Goal: Task Accomplishment & Management: Manage account settings

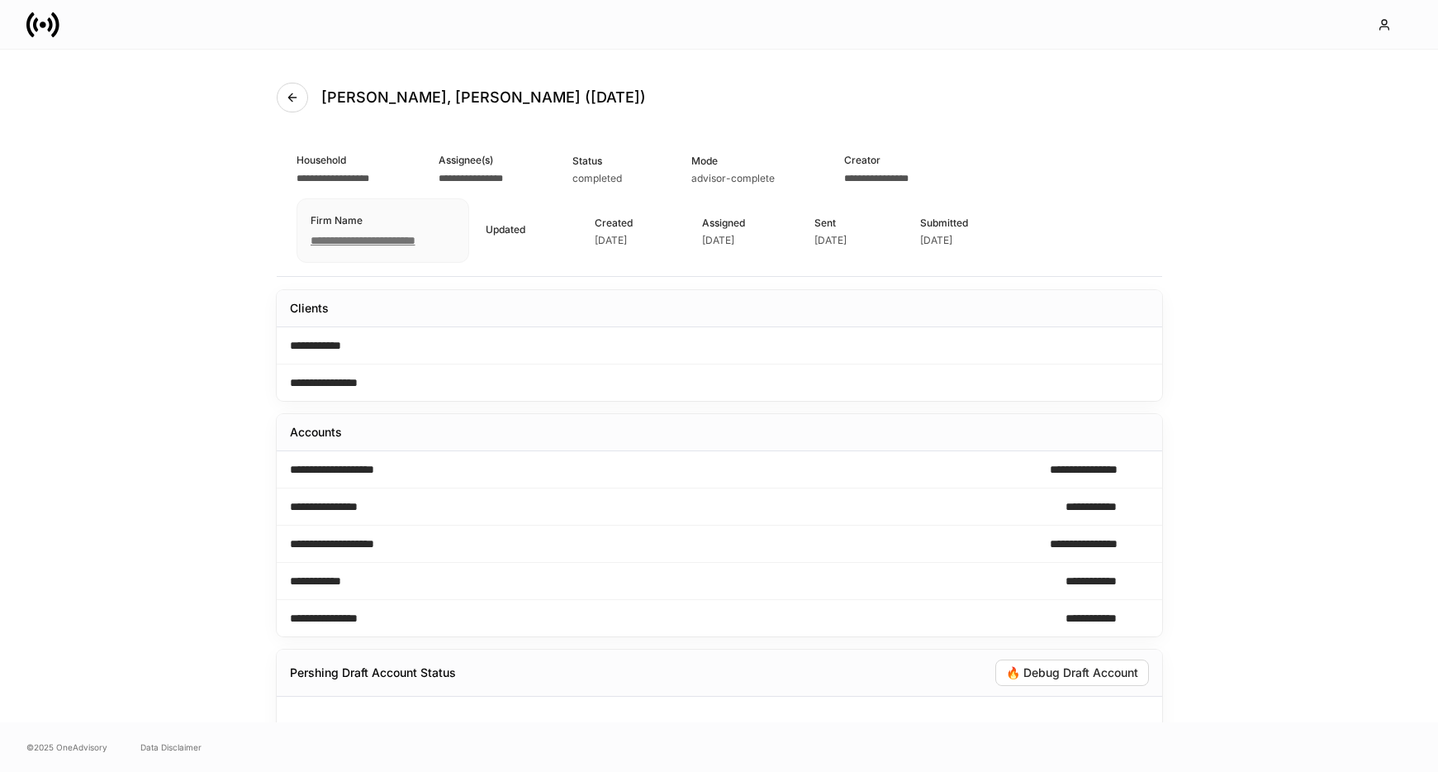
scroll to position [230, 0]
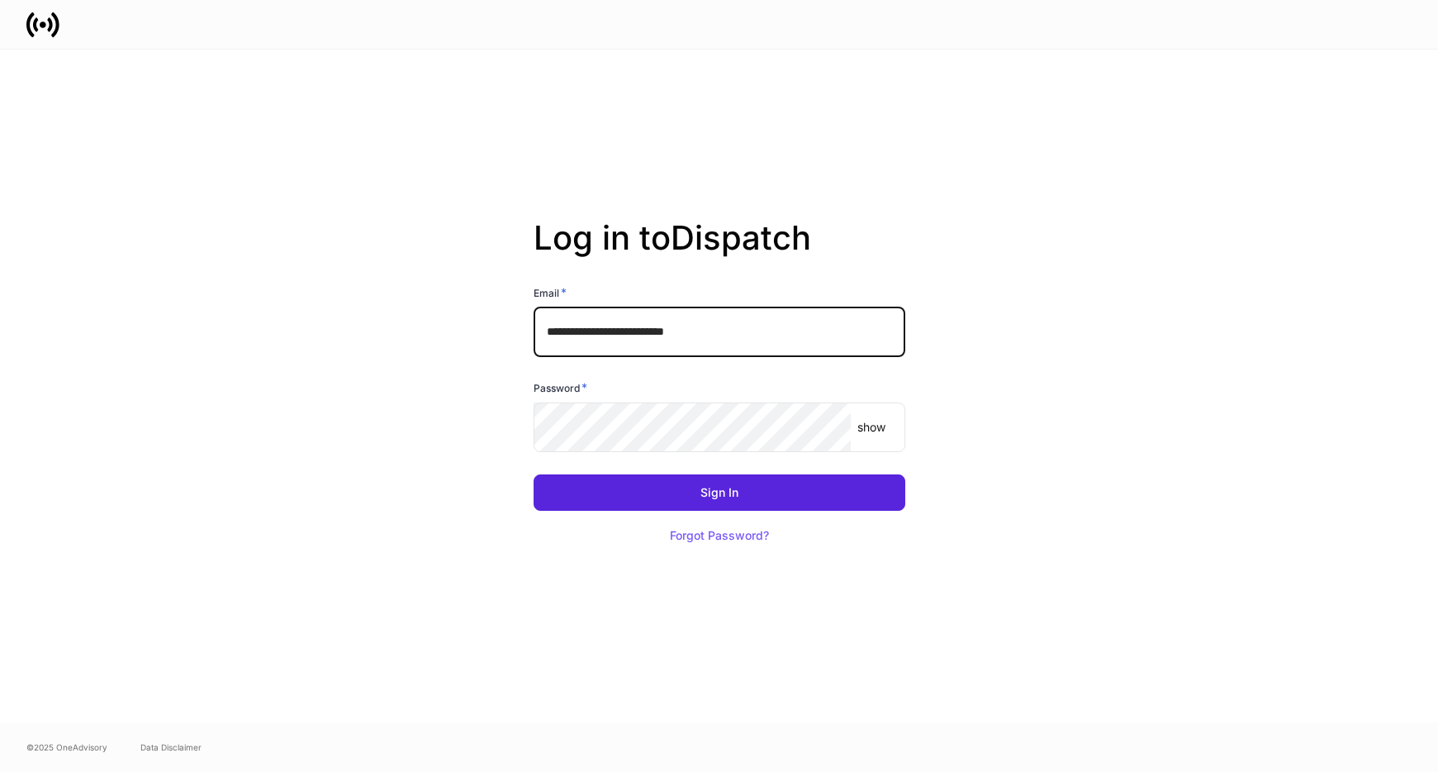
click at [631, 340] on input "**********" at bounding box center [720, 332] width 372 height 50
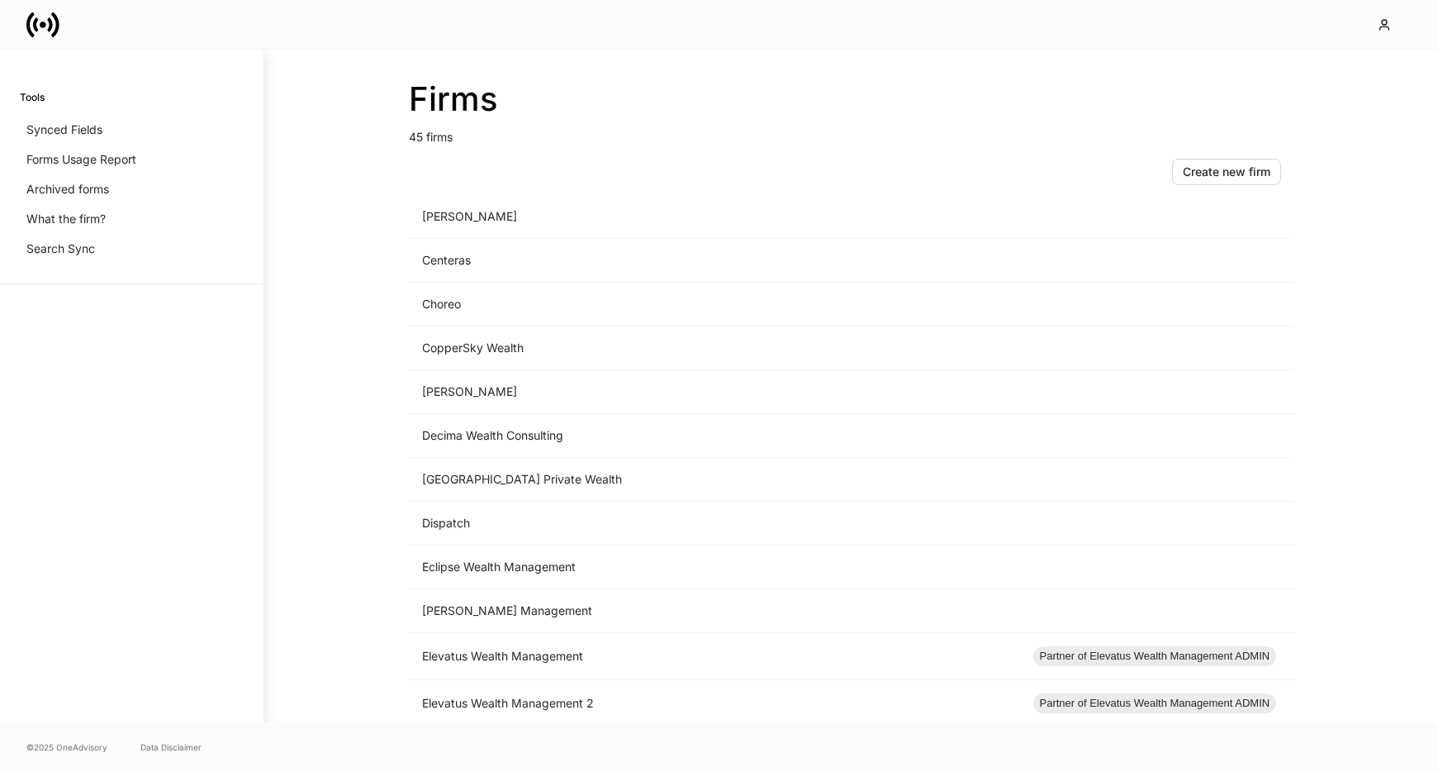
scroll to position [446, 0]
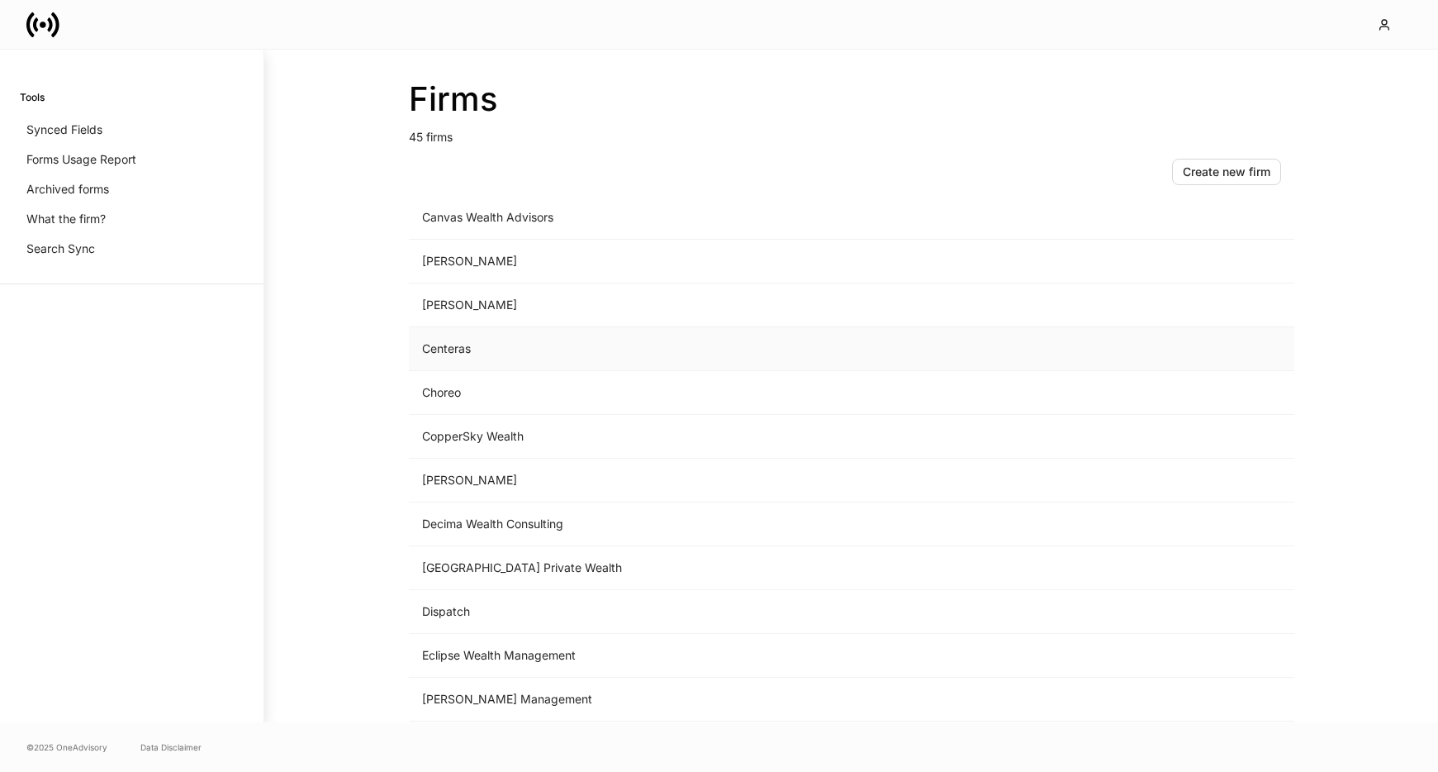
click at [439, 348] on td "Centeras" at bounding box center [714, 349] width 611 height 44
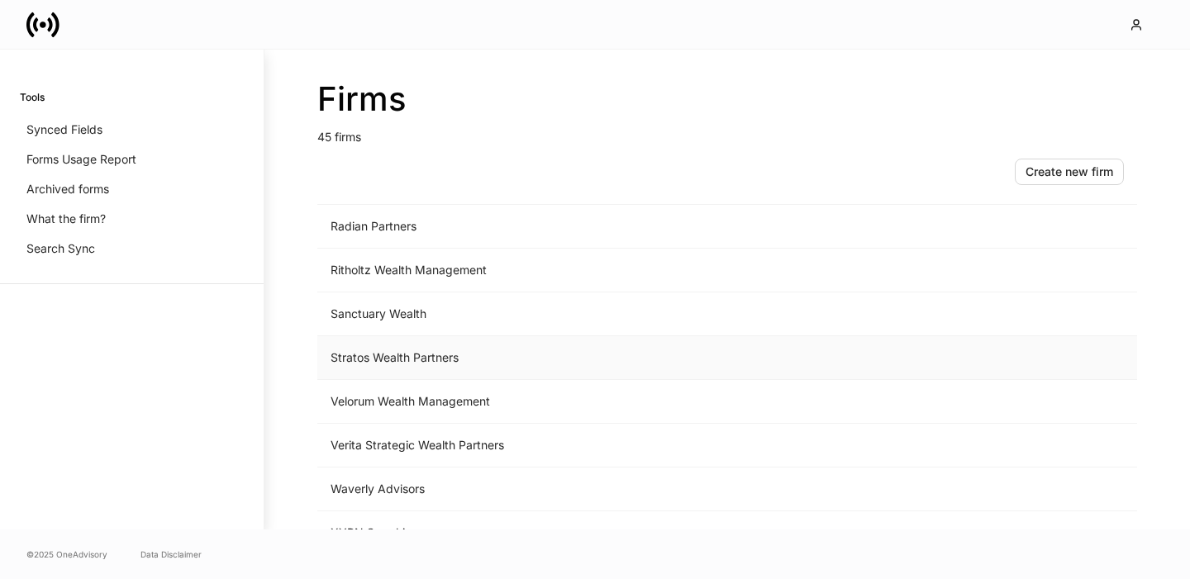
scroll to position [1698, 0]
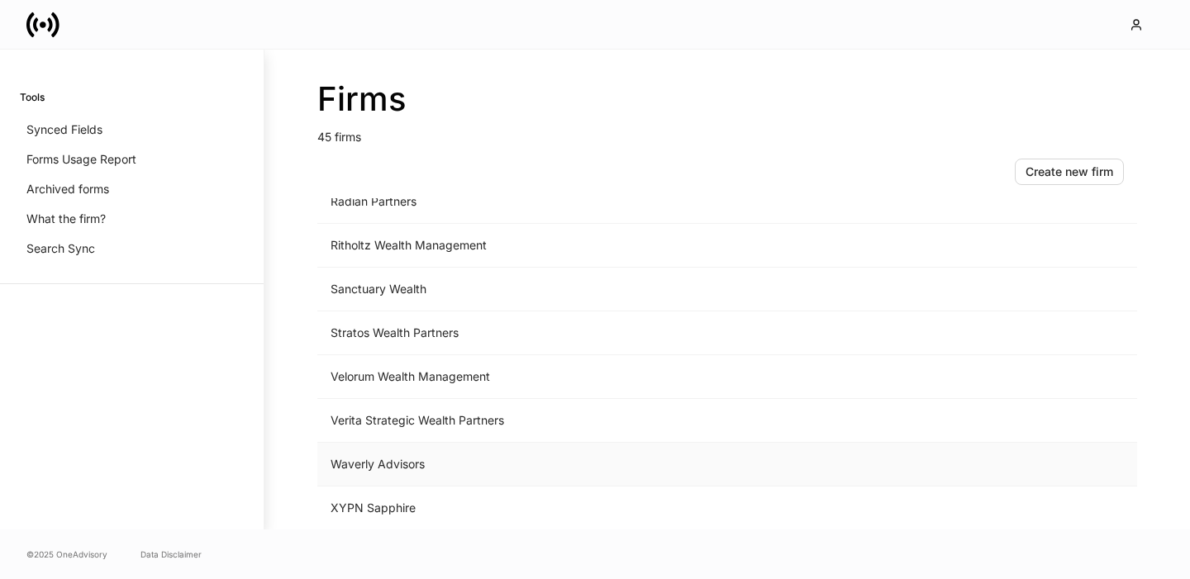
click at [378, 454] on td "Waverly Advisors" at bounding box center [589, 465] width 545 height 44
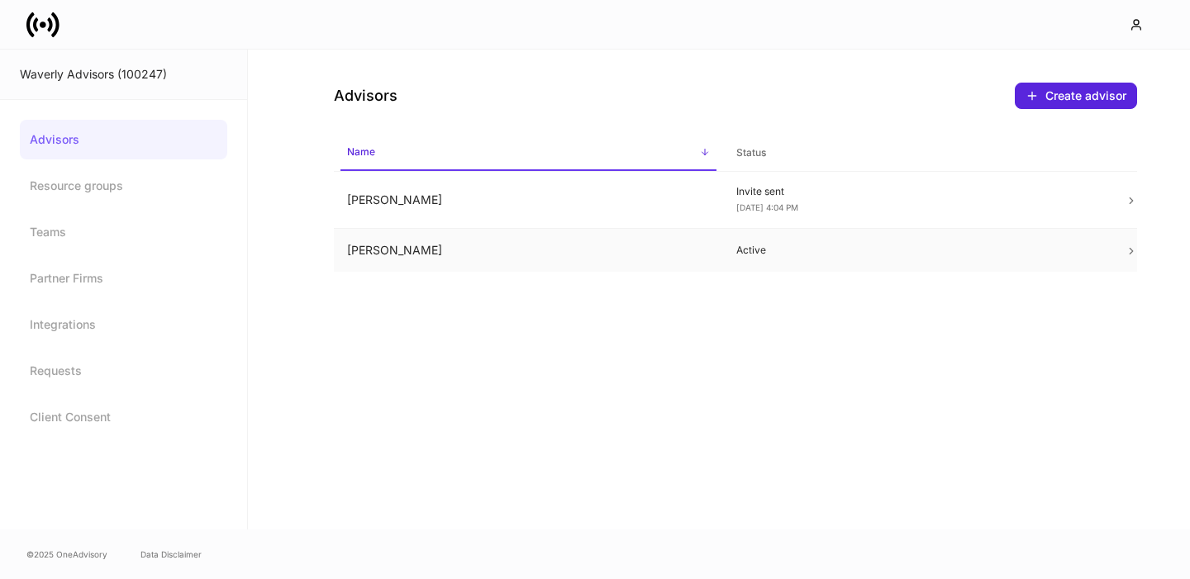
click at [424, 263] on td "Heath Echols" at bounding box center [528, 251] width 389 height 44
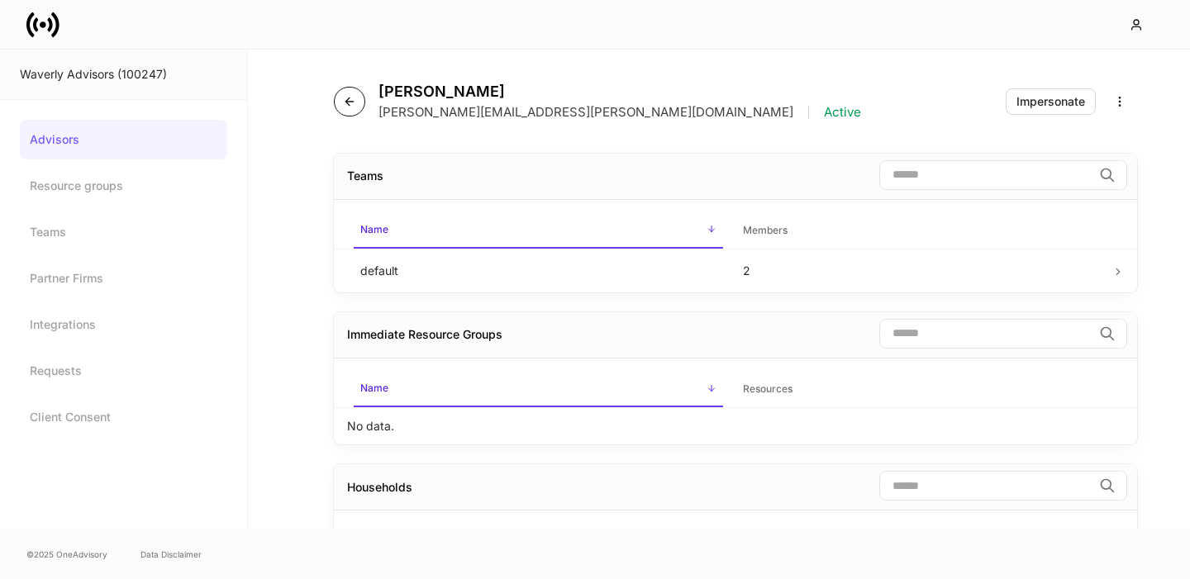
click at [344, 98] on icon "button" at bounding box center [349, 101] width 13 height 13
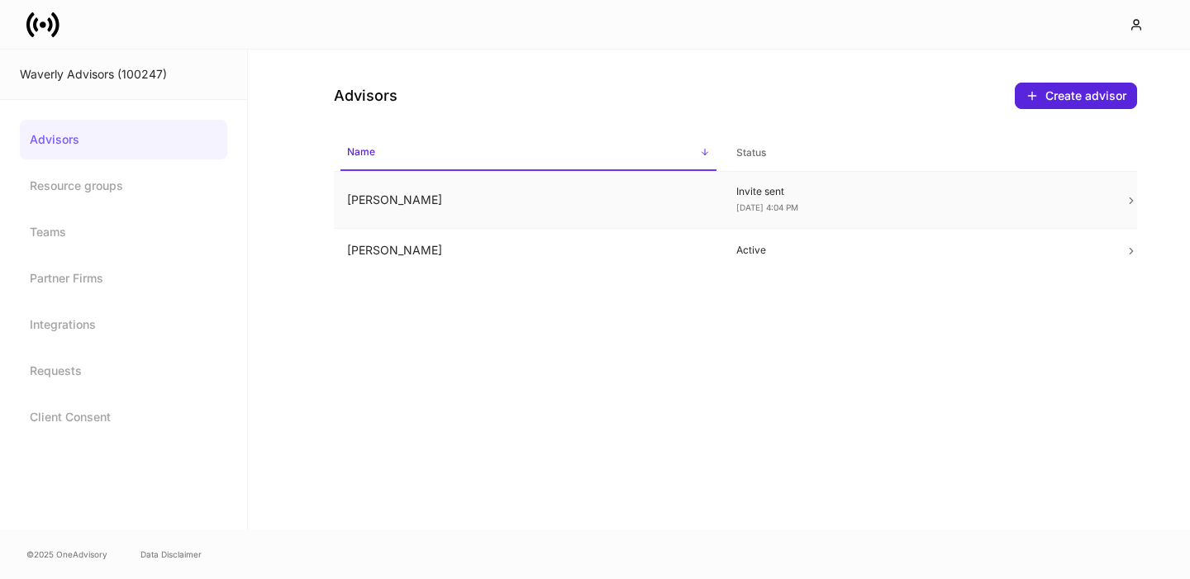
click at [384, 207] on td "Ashley Tucker" at bounding box center [528, 200] width 389 height 57
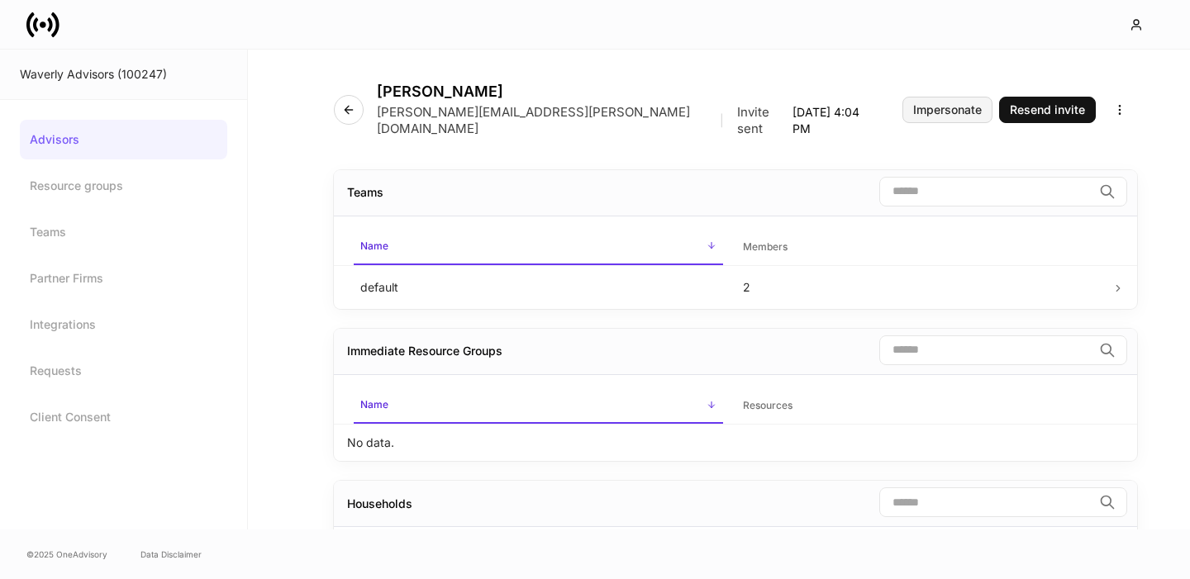
click at [949, 107] on div "Impersonate" at bounding box center [947, 110] width 69 height 12
